Goal: Transaction & Acquisition: Purchase product/service

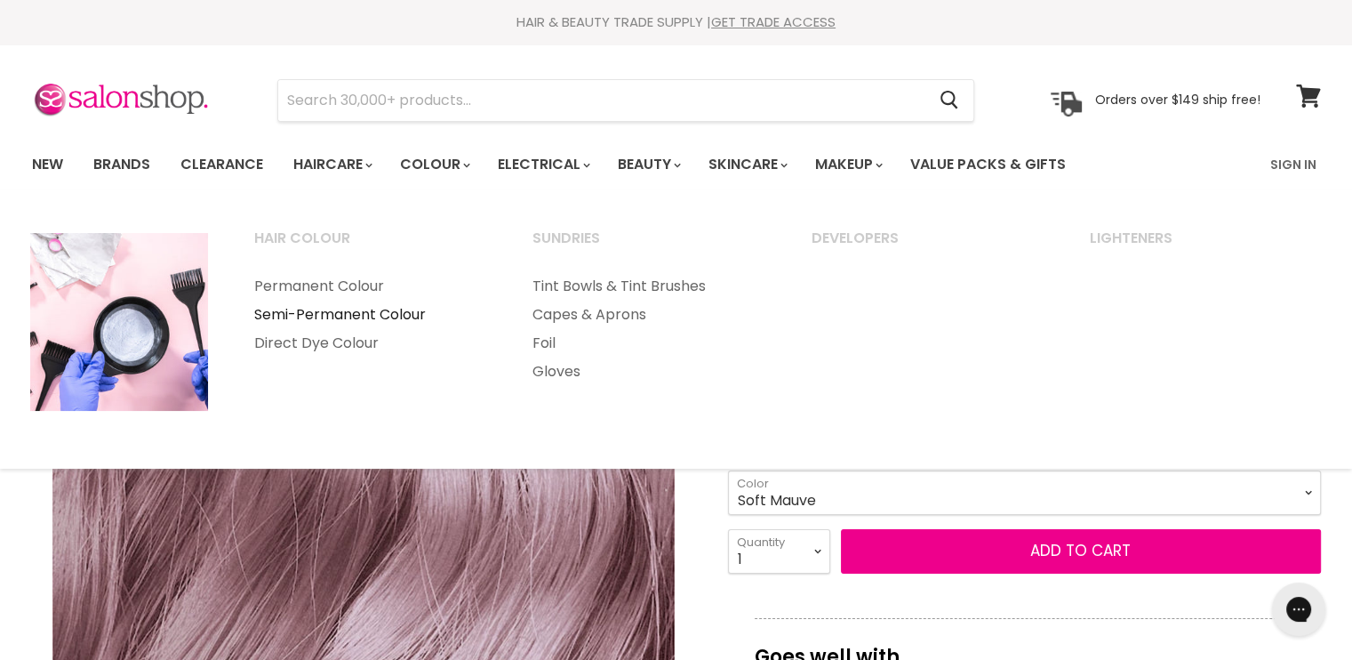
click at [343, 309] on link "Semi-Permanent Colour" at bounding box center [370, 314] width 276 height 28
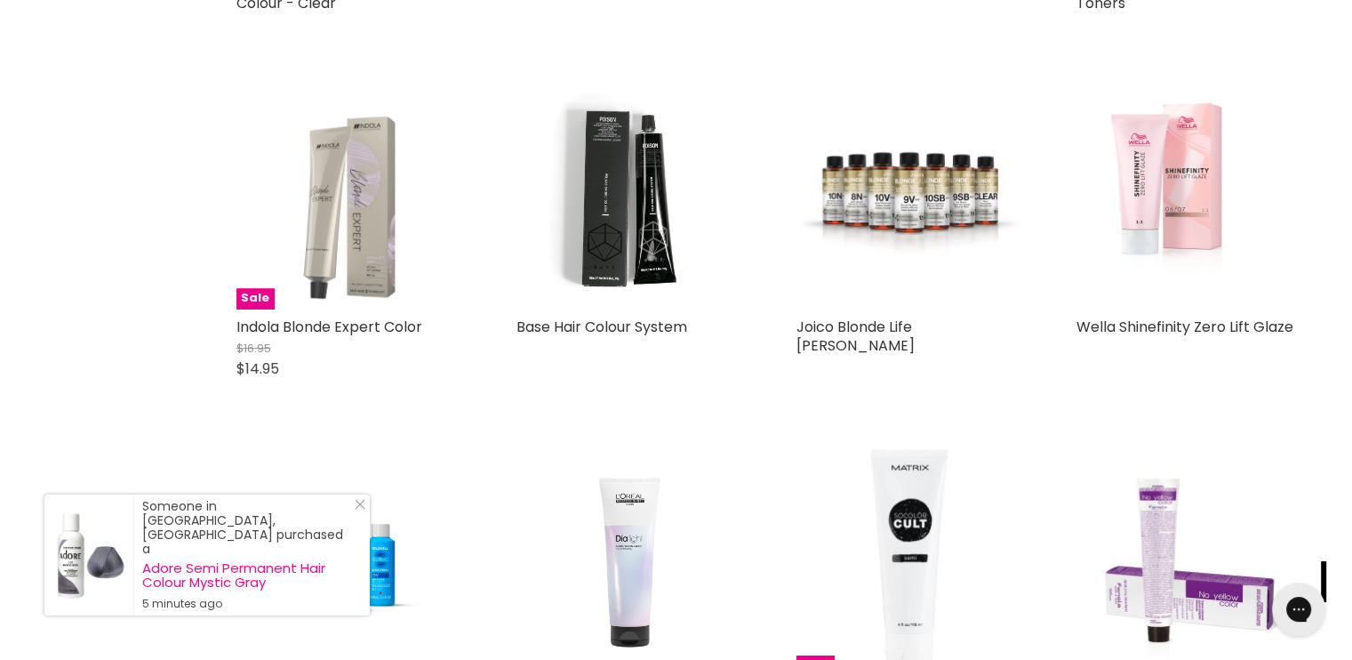
scroll to position [1109, 0]
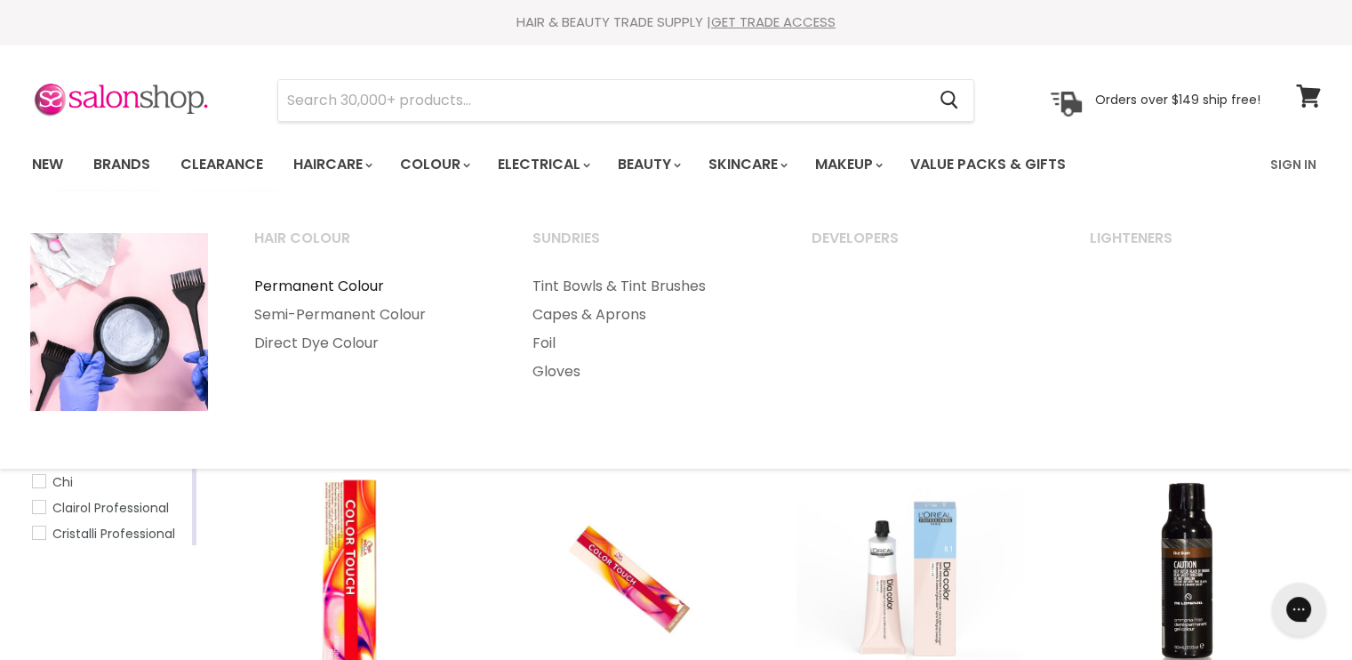
click at [332, 280] on link "Permanent Colour" at bounding box center [370, 286] width 276 height 28
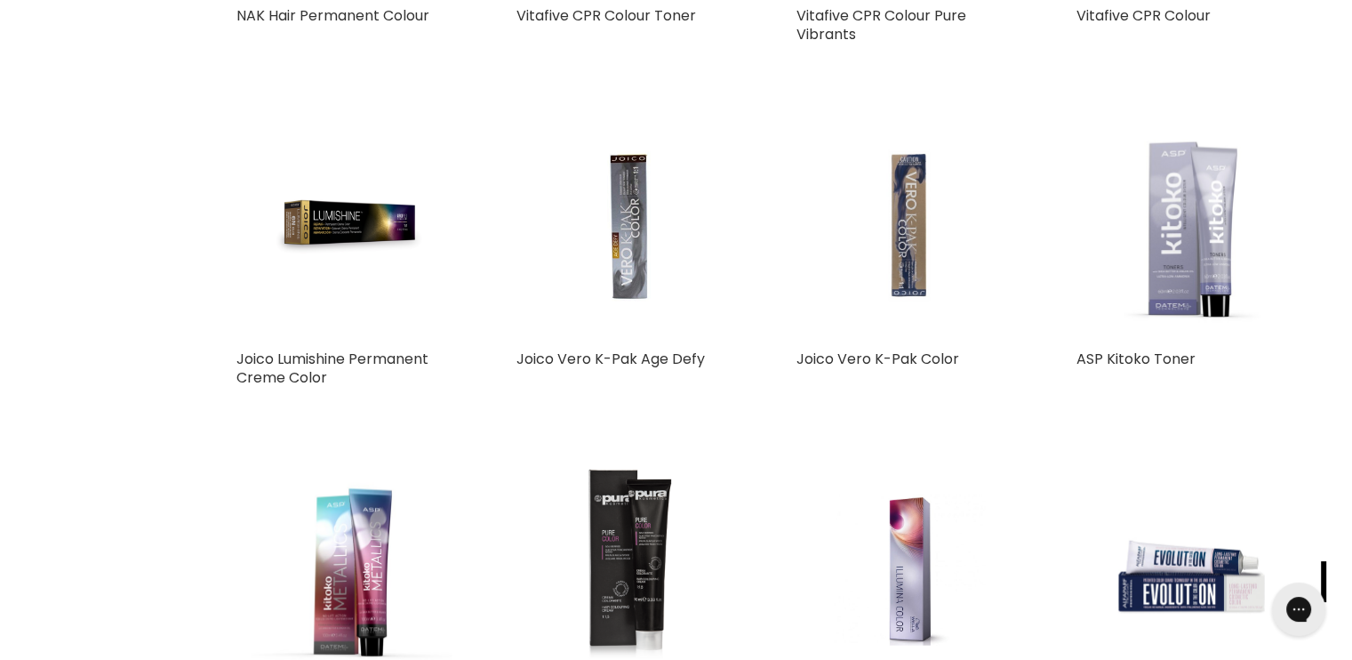
scroll to position [3509, 0]
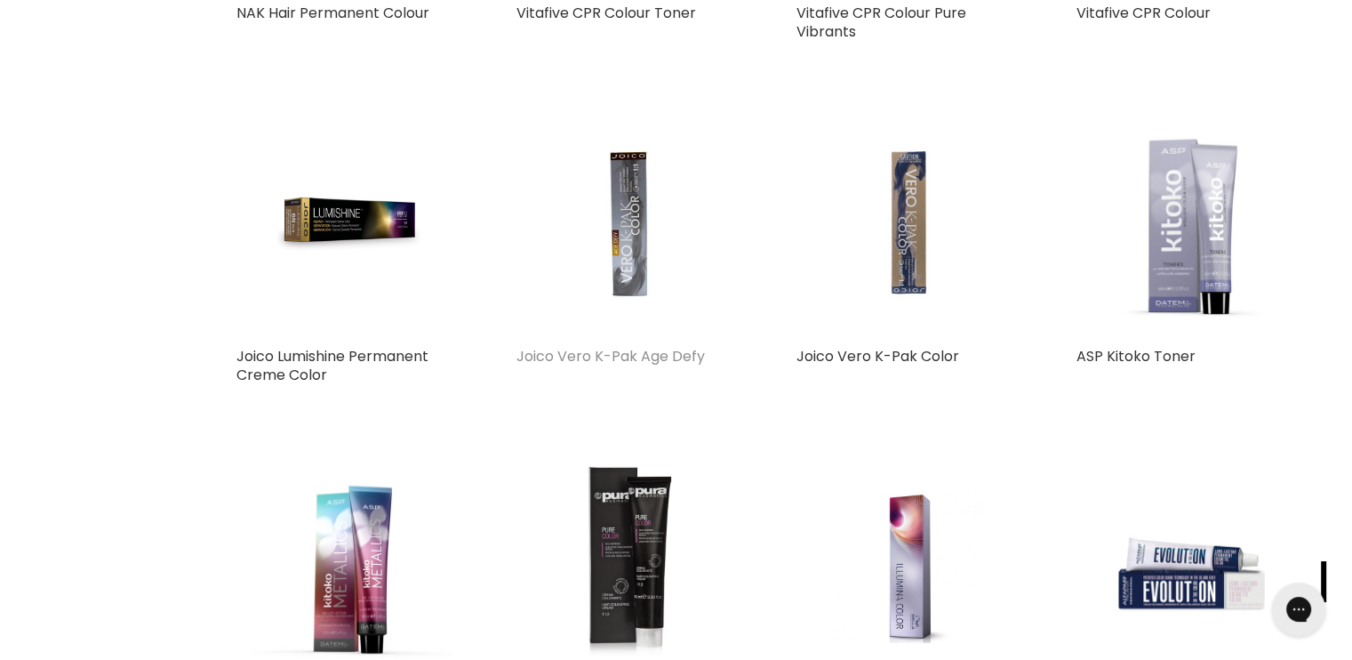
click at [640, 347] on link "Joico Vero K-Pak Age Defy" at bounding box center [610, 356] width 188 height 20
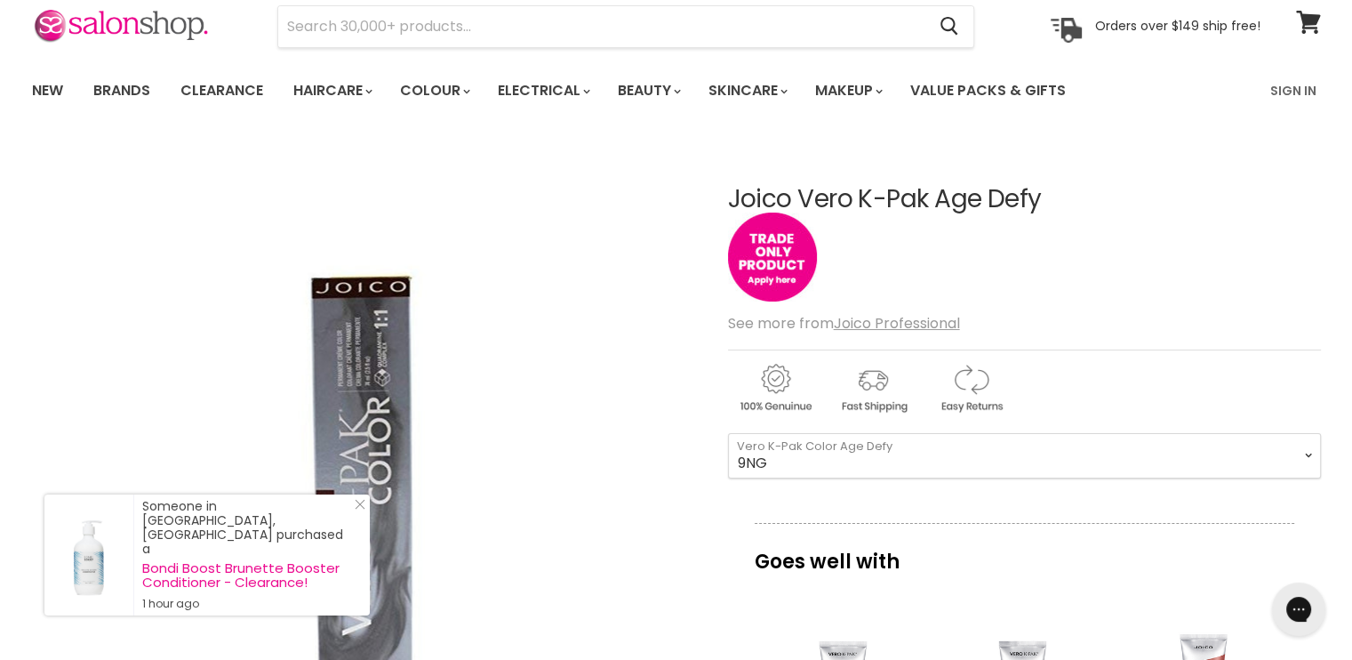
scroll to position [32, 0]
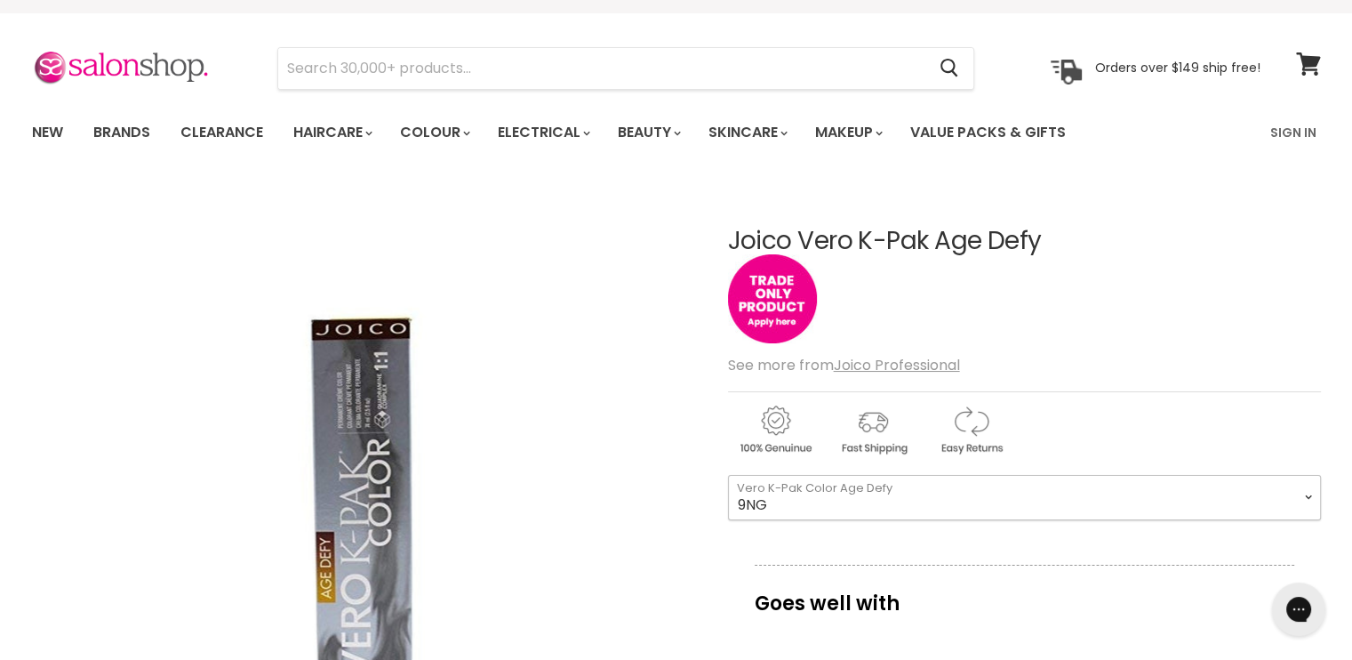
click at [1313, 495] on select "9NG 8NG 7NG 6NG 5NG 4NG 8GC 7CG 6CG 6NR 5NR 5NRM 4NRV 10NN 9NN" at bounding box center [1024, 497] width 593 height 44
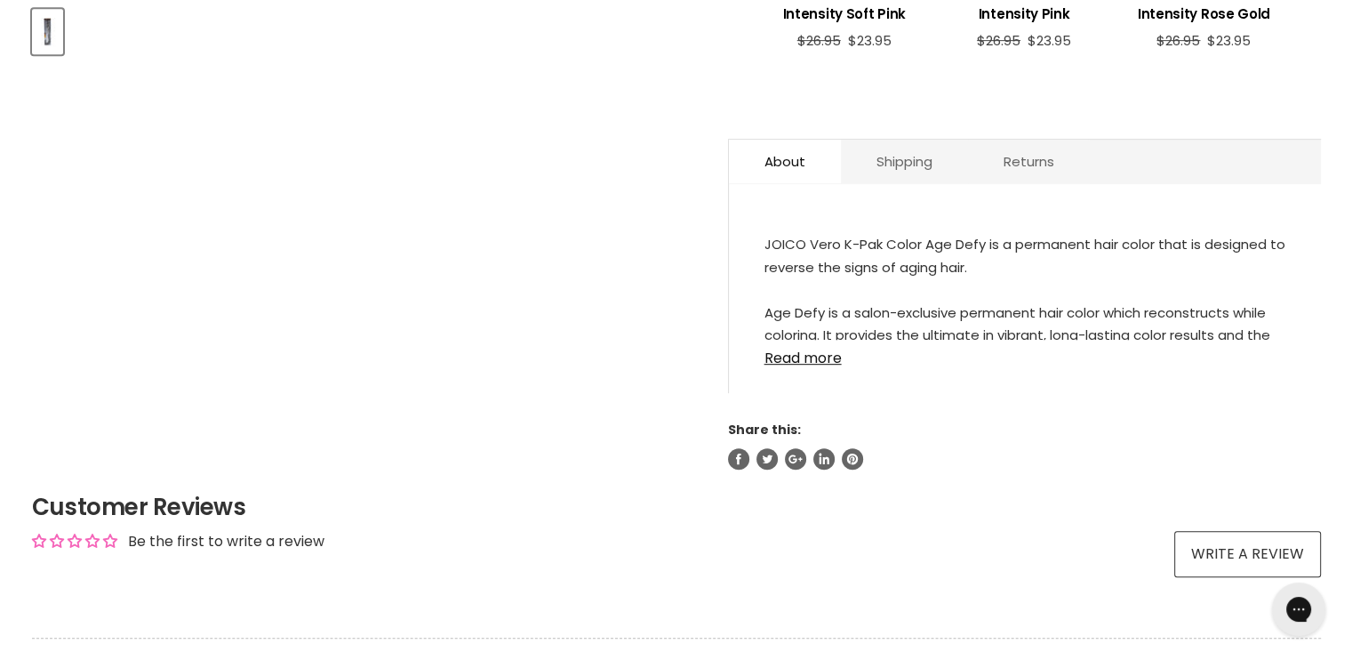
scroll to position [898, 0]
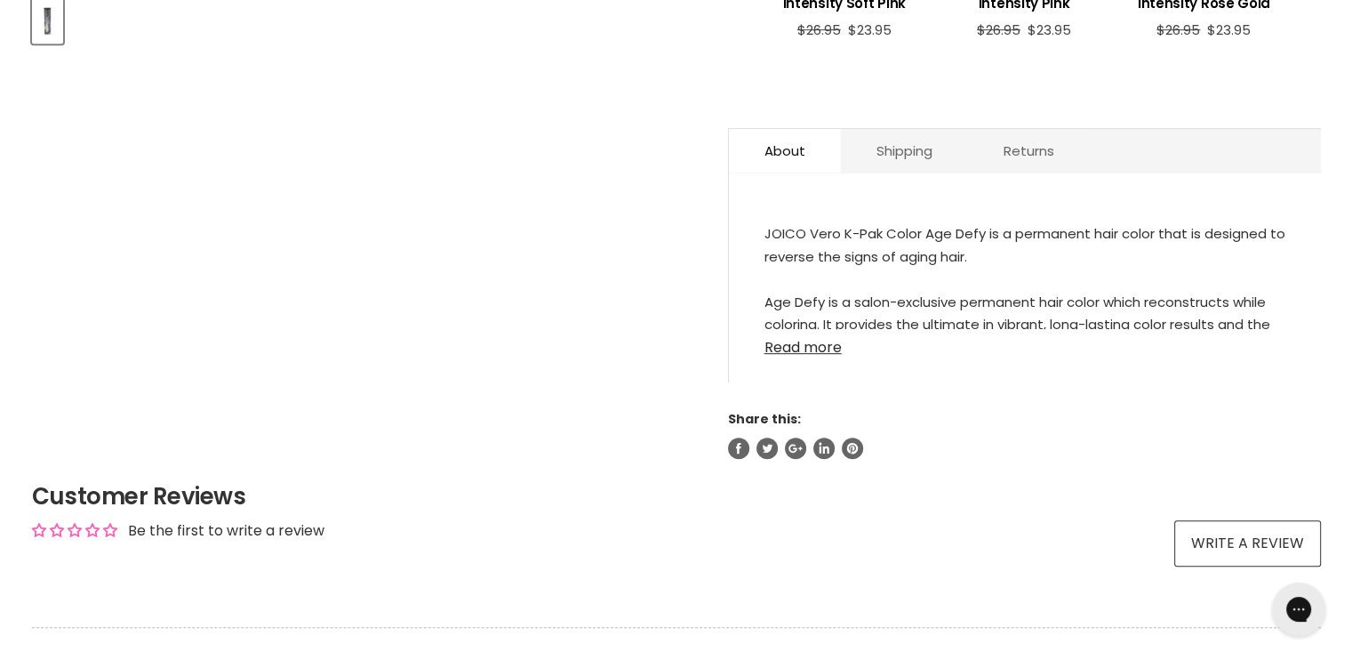
click at [820, 340] on link "Read more" at bounding box center [1025, 342] width 521 height 27
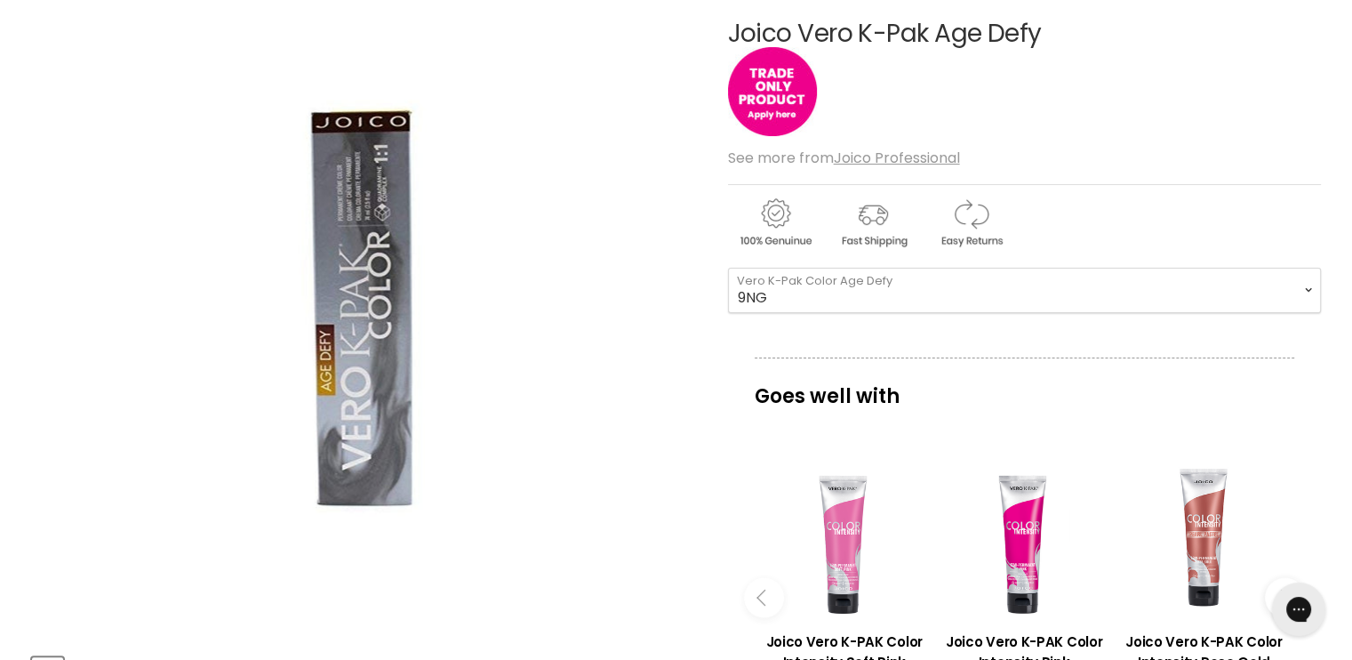
scroll to position [0, 0]
